Goal: Check status: Check status

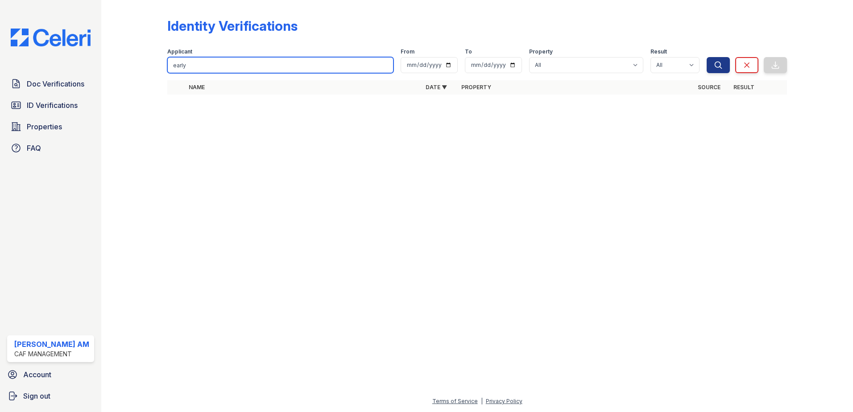
click at [265, 66] on input "early" at bounding box center [280, 65] width 226 height 16
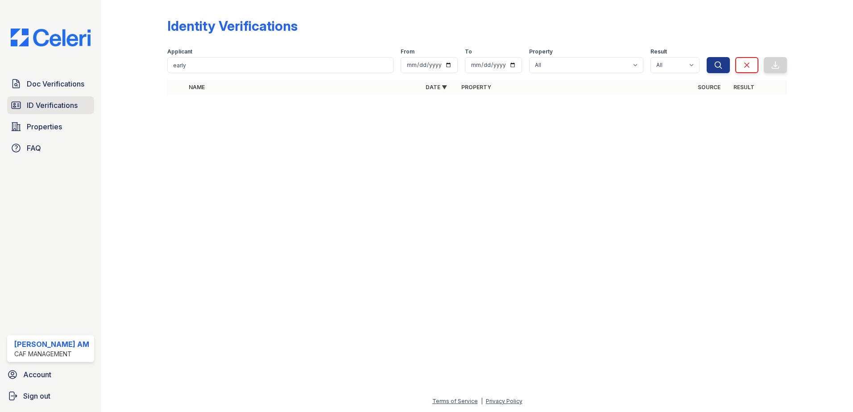
click at [71, 107] on span "ID Verifications" at bounding box center [52, 105] width 51 height 11
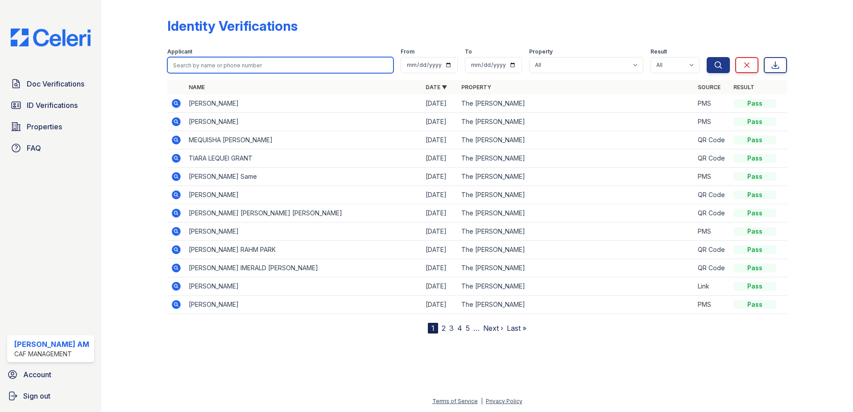
click at [206, 62] on input "search" at bounding box center [280, 65] width 226 height 16
paste input "Eviction filed through Nationwide 08/27/2025"
type input "Eviction filed through Nationwide 08/27/2025"
drag, startPoint x: 308, startPoint y: 64, endPoint x: 102, endPoint y: 65, distance: 206.6
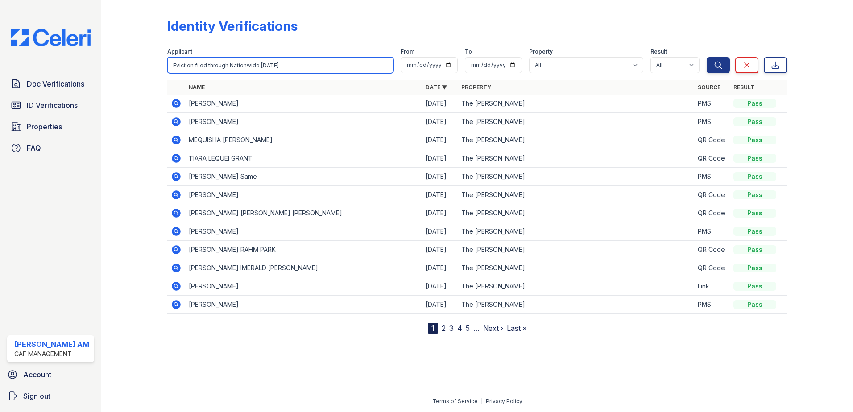
click at [104, 65] on div "Identity Verifications Filter Applicant Eviction filed through Nationwide 08/27…" at bounding box center [477, 206] width 752 height 412
type input "[PERSON_NAME]"
click at [707, 57] on button "Search" at bounding box center [718, 65] width 23 height 16
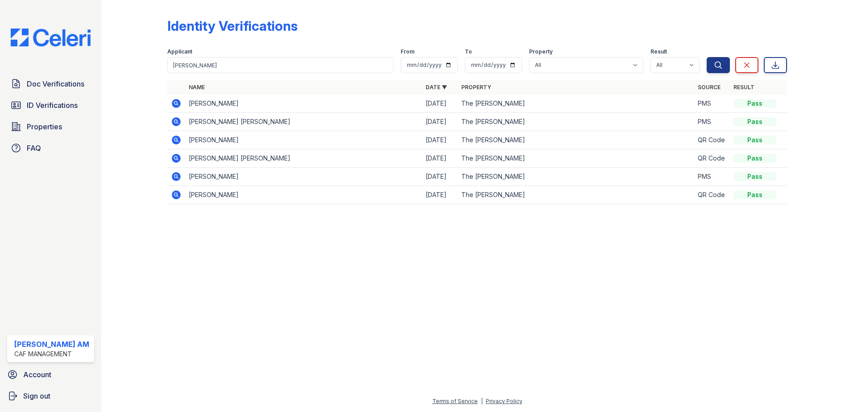
click at [175, 176] on icon at bounding box center [175, 176] width 2 height 2
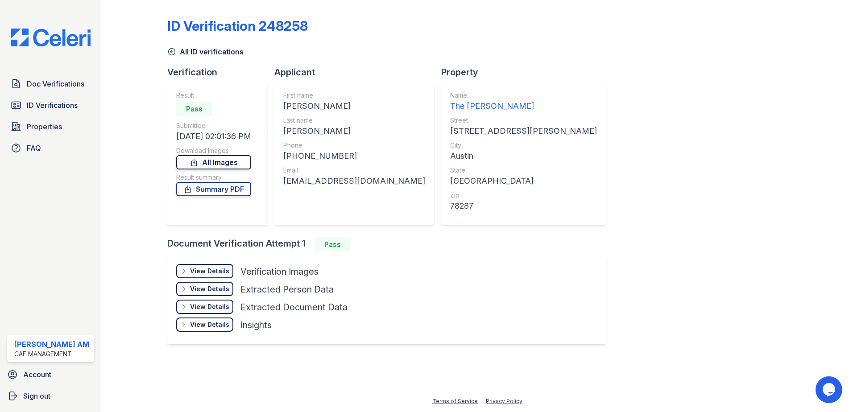
click at [217, 160] on link "All Images" at bounding box center [213, 162] width 75 height 14
click at [523, 52] on div "All ID verifications" at bounding box center [477, 49] width 620 height 16
drag, startPoint x: 590, startPoint y: 50, endPoint x: 618, endPoint y: 31, distance: 34.0
click at [590, 51] on div "All ID verifications" at bounding box center [477, 49] width 620 height 16
drag, startPoint x: 618, startPoint y: 31, endPoint x: 602, endPoint y: 54, distance: 27.4
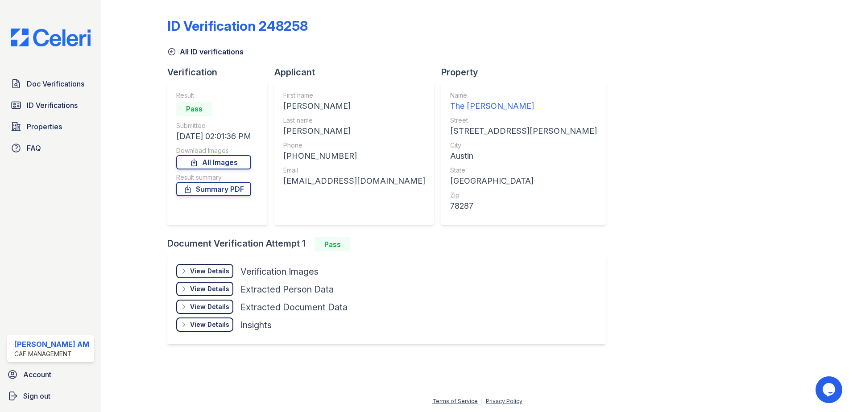
click at [566, 68] on div "ID Verification 248258 All ID verifications Verification Result Pass Submitted …" at bounding box center [477, 180] width 620 height 353
